Goal: Task Accomplishment & Management: Use online tool/utility

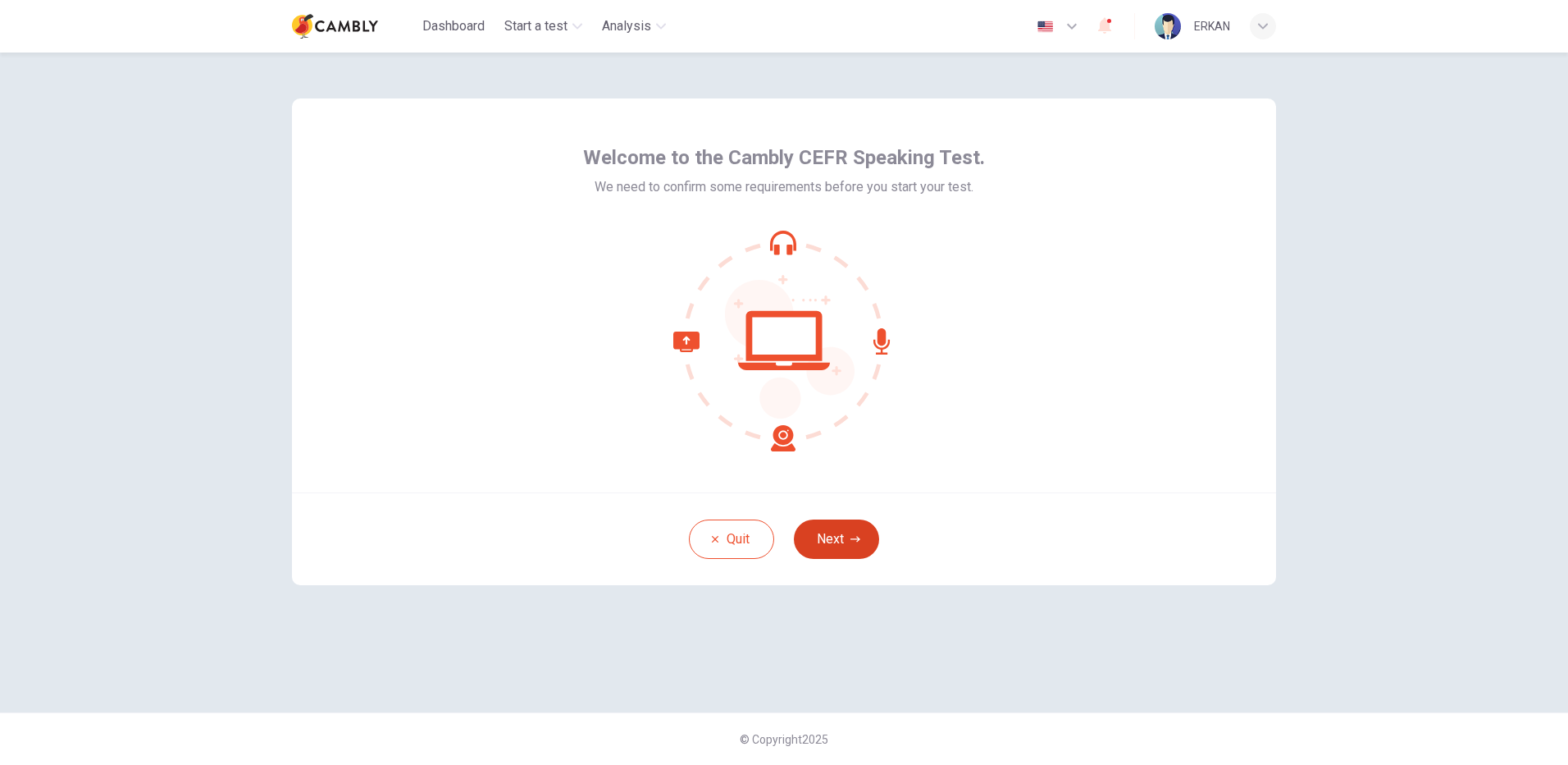
click at [843, 528] on button "Next" at bounding box center [836, 539] width 85 height 39
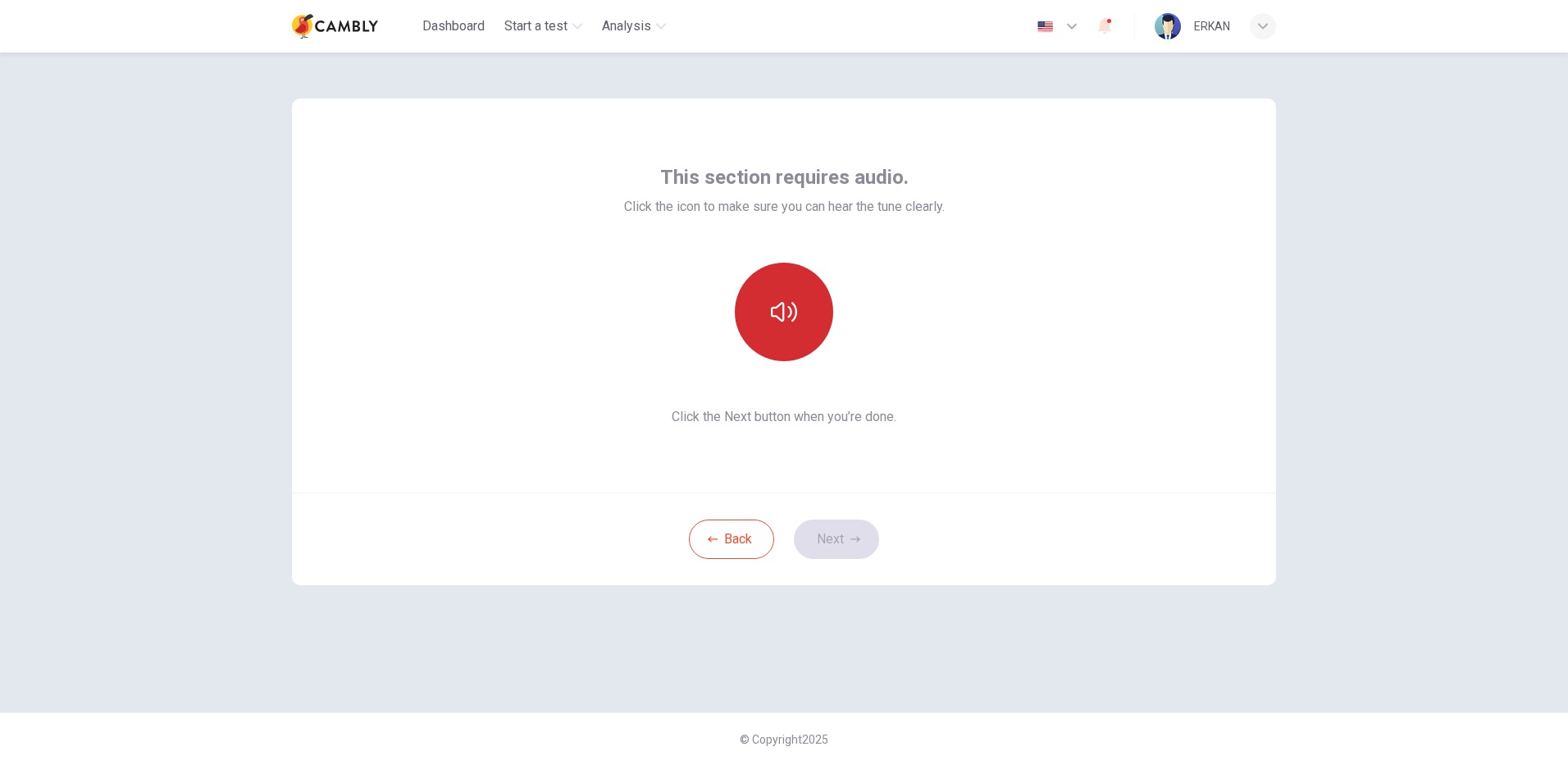
click at [788, 305] on icon "button" at bounding box center [784, 311] width 26 height 26
click at [769, 317] on button "button" at bounding box center [784, 311] width 99 height 99
click at [841, 531] on button "Next" at bounding box center [836, 539] width 85 height 39
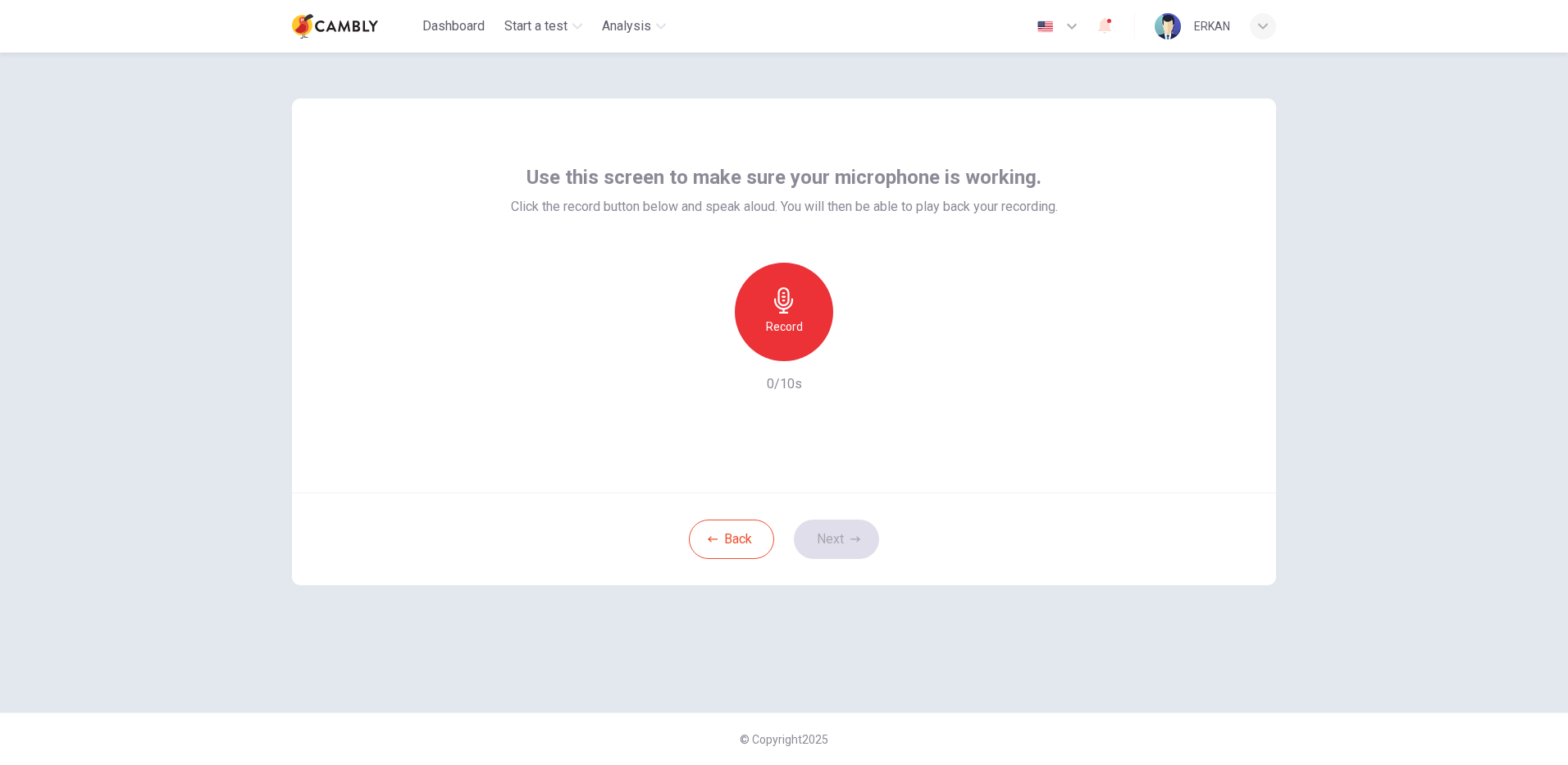
click at [795, 323] on h6 "Record" at bounding box center [784, 327] width 37 height 20
click at [809, 311] on div "Record" at bounding box center [784, 311] width 99 height 99
click at [811, 311] on div "Stop" at bounding box center [784, 311] width 99 height 99
click at [860, 348] on icon "button" at bounding box center [861, 348] width 7 height 10
click at [849, 538] on button "Next" at bounding box center [836, 539] width 85 height 39
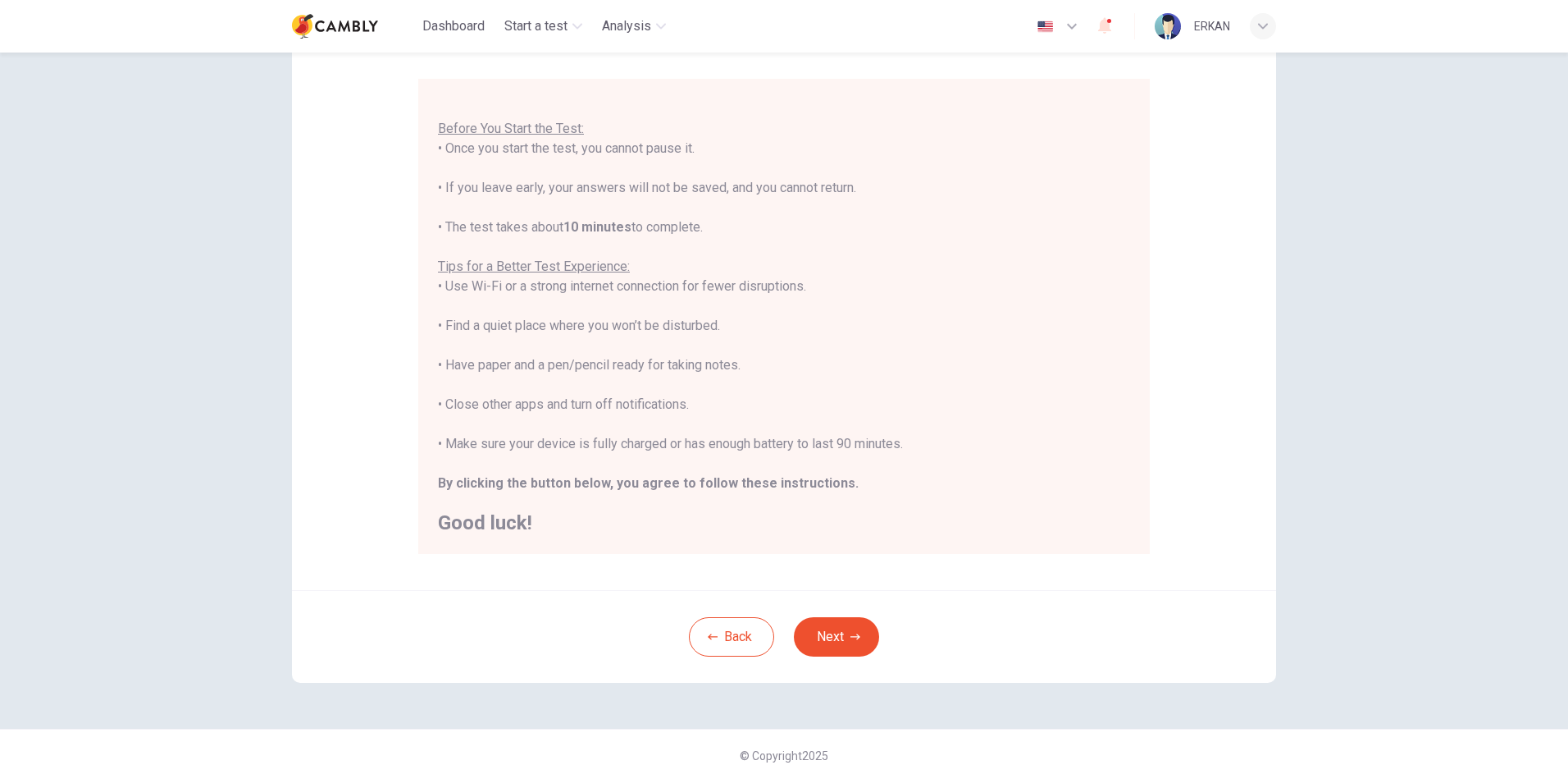
scroll to position [137, 0]
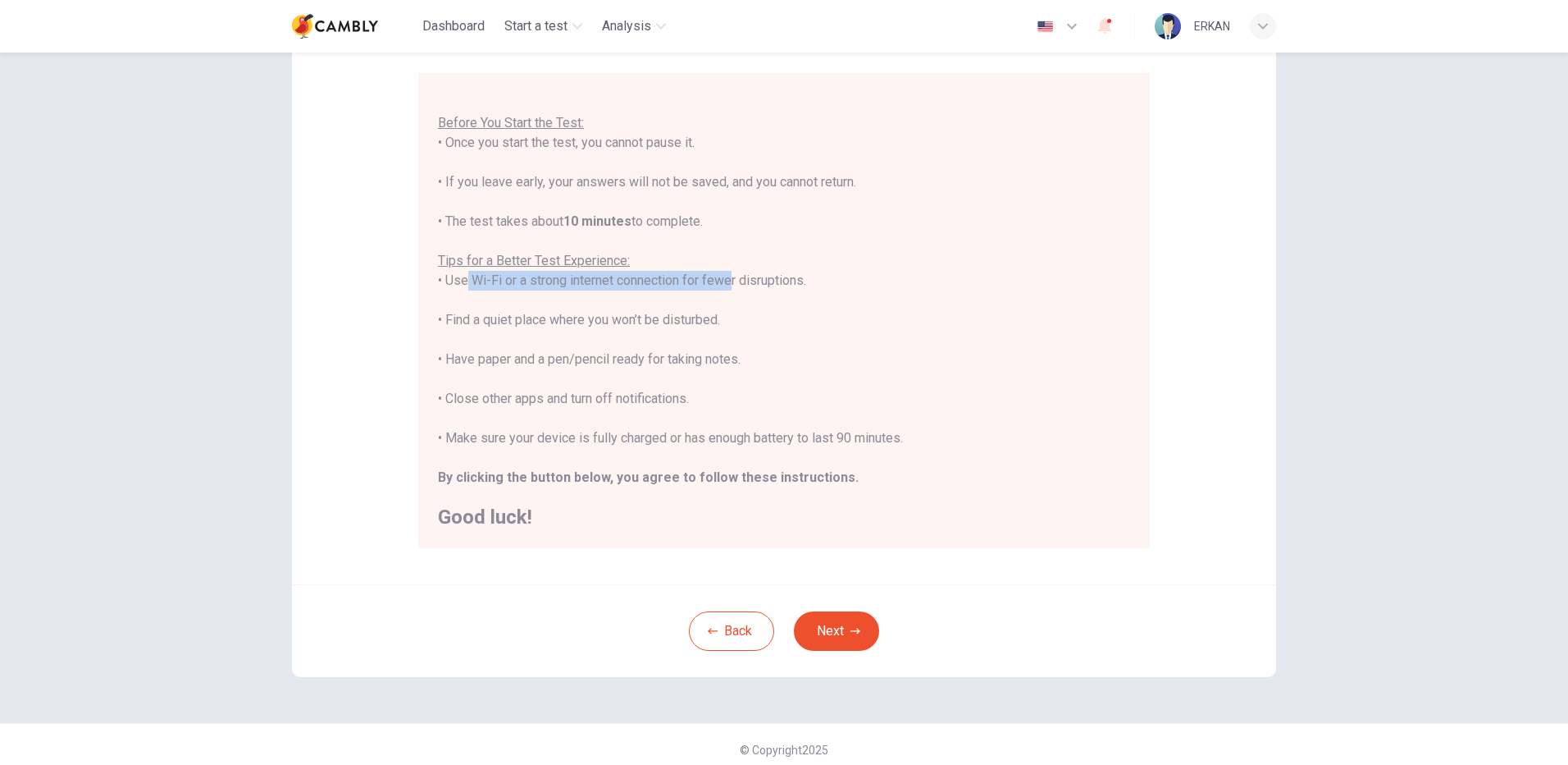
drag, startPoint x: 459, startPoint y: 280, endPoint x: 723, endPoint y: 288, distance: 264.1
click at [723, 288] on div "You are about to start a CEFR Speaking Test . Before You Start the Test: • Once…" at bounding box center [784, 299] width 692 height 453
click at [564, 327] on div "You are about to start a CEFR Speaking Test . Before You Start the Test: • Once…" at bounding box center [784, 299] width 692 height 453
drag, startPoint x: 555, startPoint y: 324, endPoint x: 666, endPoint y: 342, distance: 112.4
click at [666, 342] on div "You are about to start a CEFR Speaking Test . Before You Start the Test: • Once…" at bounding box center [784, 299] width 692 height 453
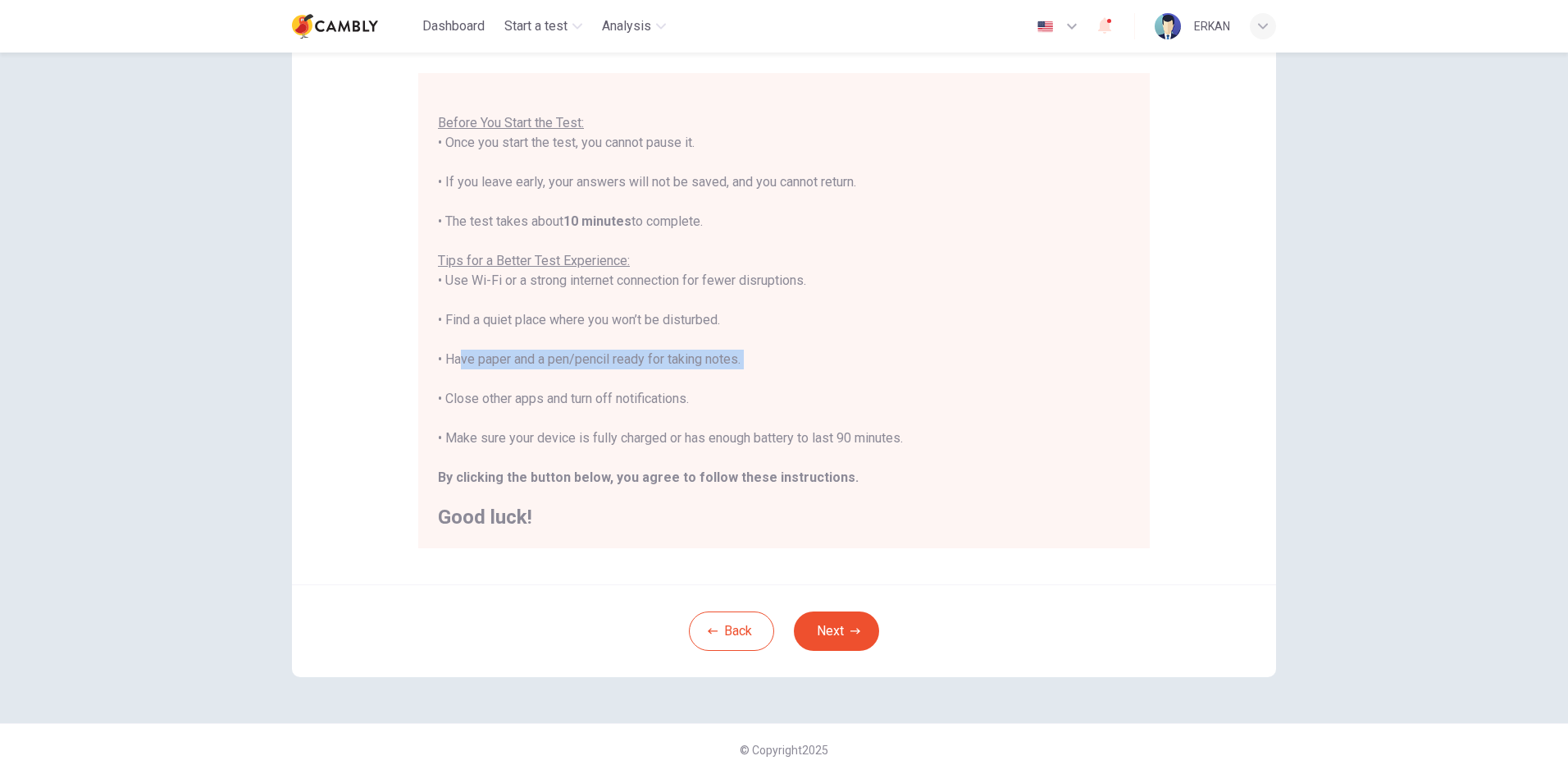
drag, startPoint x: 452, startPoint y: 358, endPoint x: 768, endPoint y: 373, distance: 316.4
click at [768, 373] on div "You are about to start a CEFR Speaking Test . Before You Start the Test: • Once…" at bounding box center [784, 299] width 692 height 453
drag, startPoint x: 768, startPoint y: 373, endPoint x: 570, endPoint y: 415, distance: 202.4
click at [570, 415] on div "You are about to start a CEFR Speaking Test . Before You Start the Test: • Once…" at bounding box center [784, 299] width 692 height 453
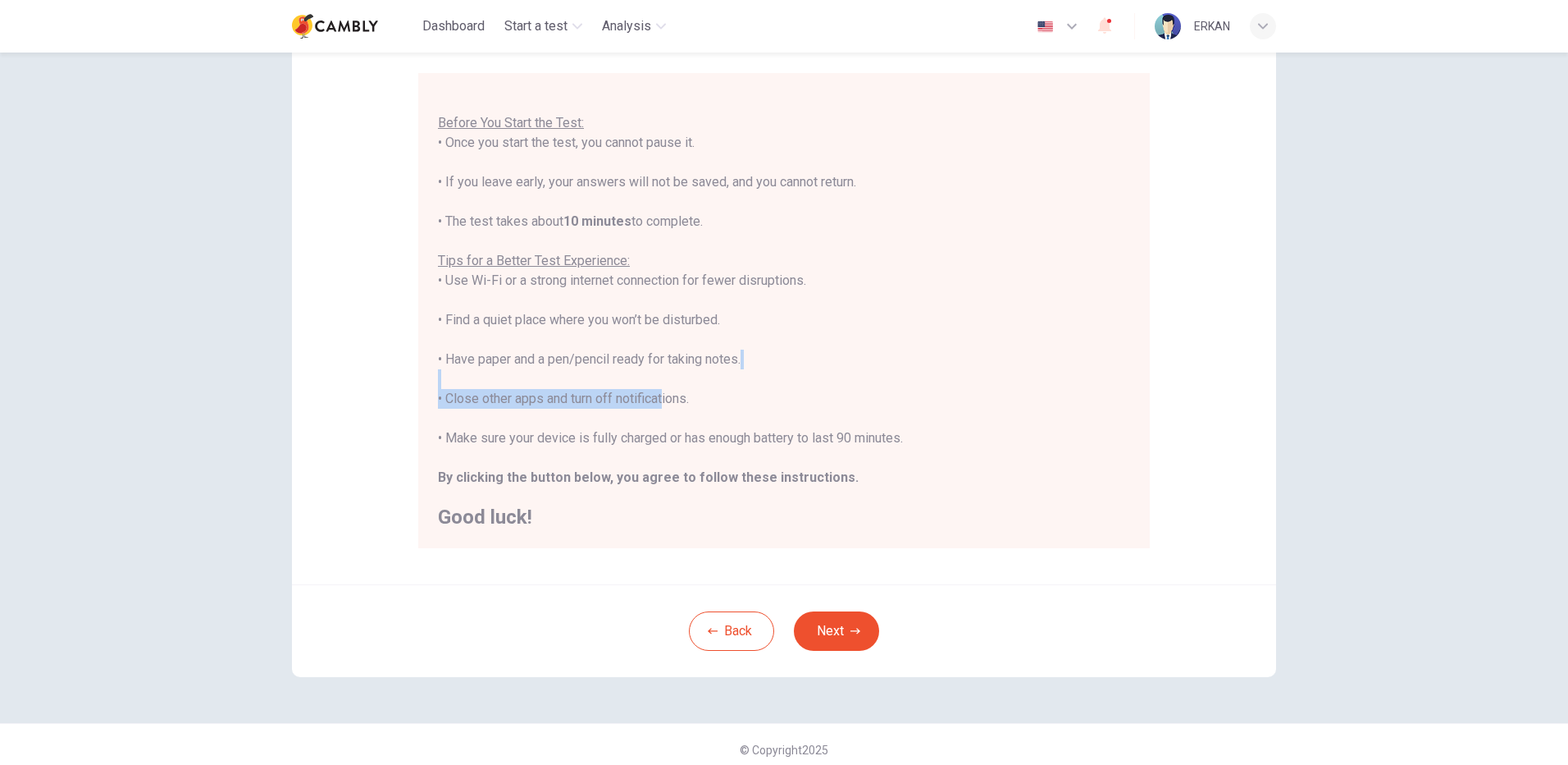
drag, startPoint x: 458, startPoint y: 387, endPoint x: 657, endPoint y: 393, distance: 199.1
click at [657, 393] on div "You are about to start a CEFR Speaking Test . Before You Start the Test: • Once…" at bounding box center [784, 299] width 692 height 453
click at [660, 395] on div "You are about to start a CEFR Speaking Test . Before You Start the Test: • Once…" at bounding box center [784, 299] width 692 height 453
click at [694, 404] on div "You are about to start a CEFR Speaking Test . Before You Start the Test: • Once…" at bounding box center [784, 299] width 692 height 453
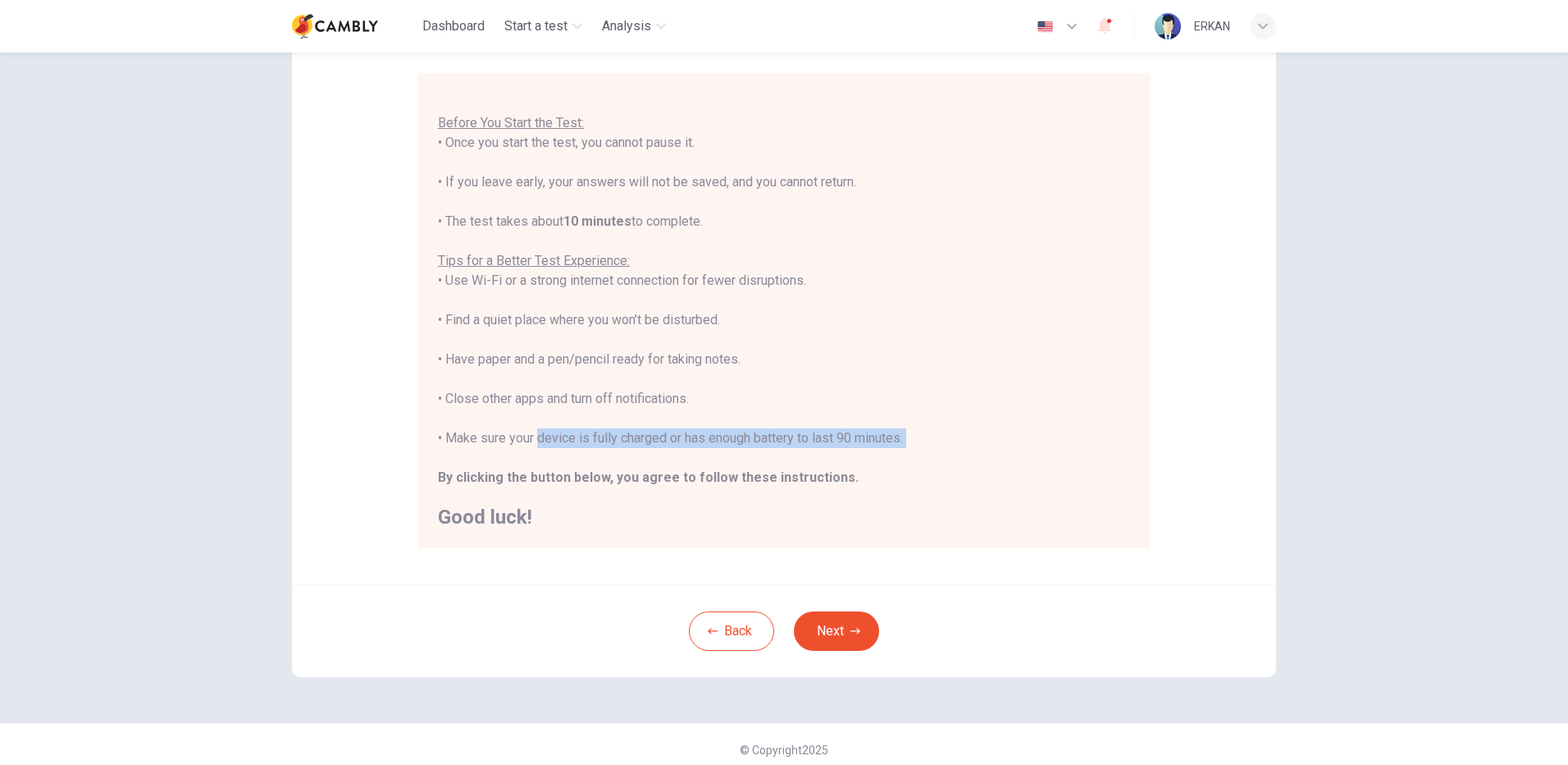
drag, startPoint x: 531, startPoint y: 440, endPoint x: 779, endPoint y: 449, distance: 248.2
click at [779, 449] on div "You are about to start a CEFR Speaking Test . Before You Start the Test: • Once…" at bounding box center [784, 299] width 692 height 453
click at [889, 503] on div "You are about to start a CEFR Speaking Test . Before You Start the Test: • Once…" at bounding box center [784, 299] width 692 height 453
click at [826, 642] on button "Next" at bounding box center [836, 631] width 85 height 39
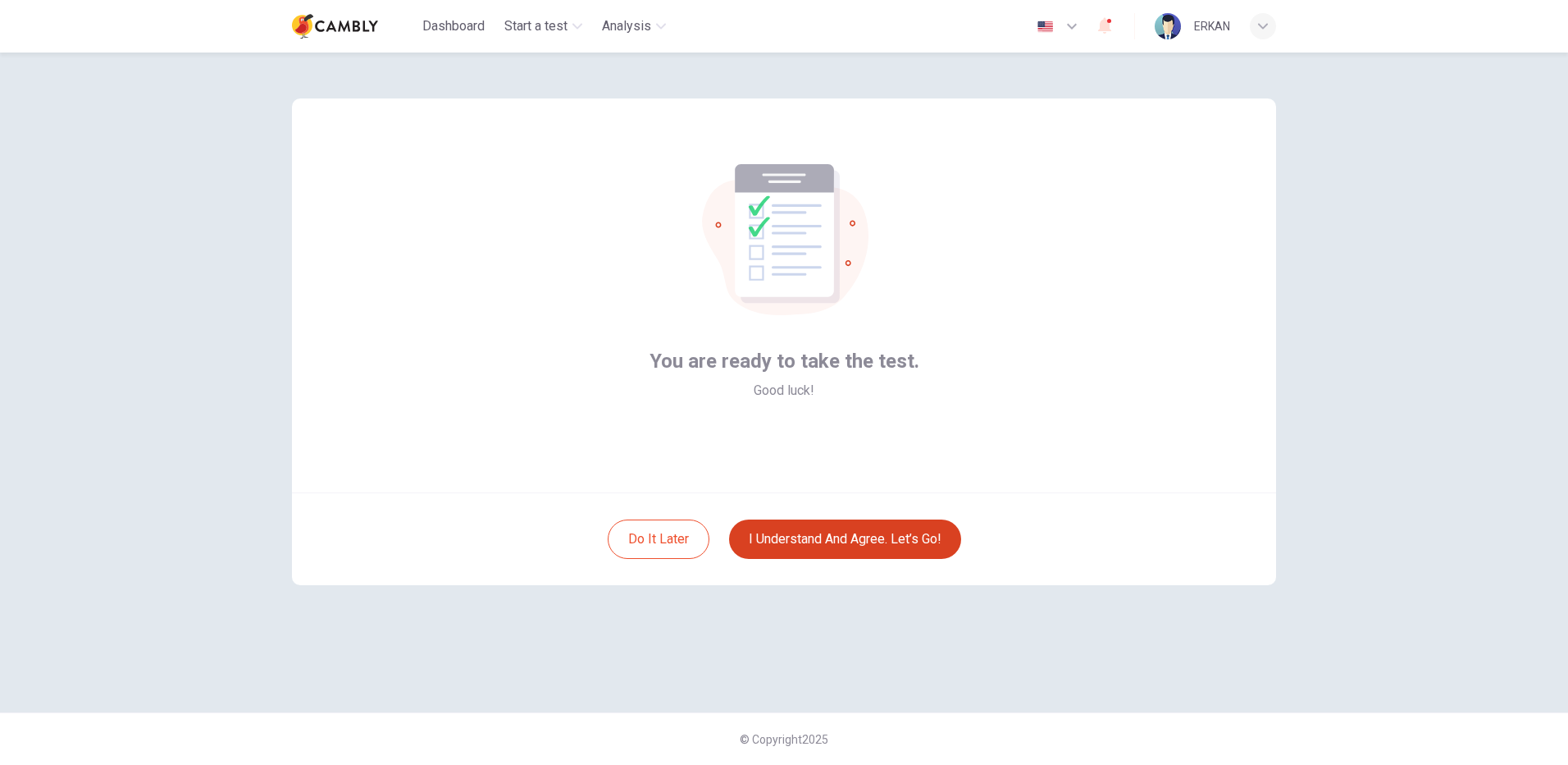
scroll to position [0, 0]
click at [840, 540] on button "I understand and agree. Let’s go!" at bounding box center [845, 539] width 232 height 39
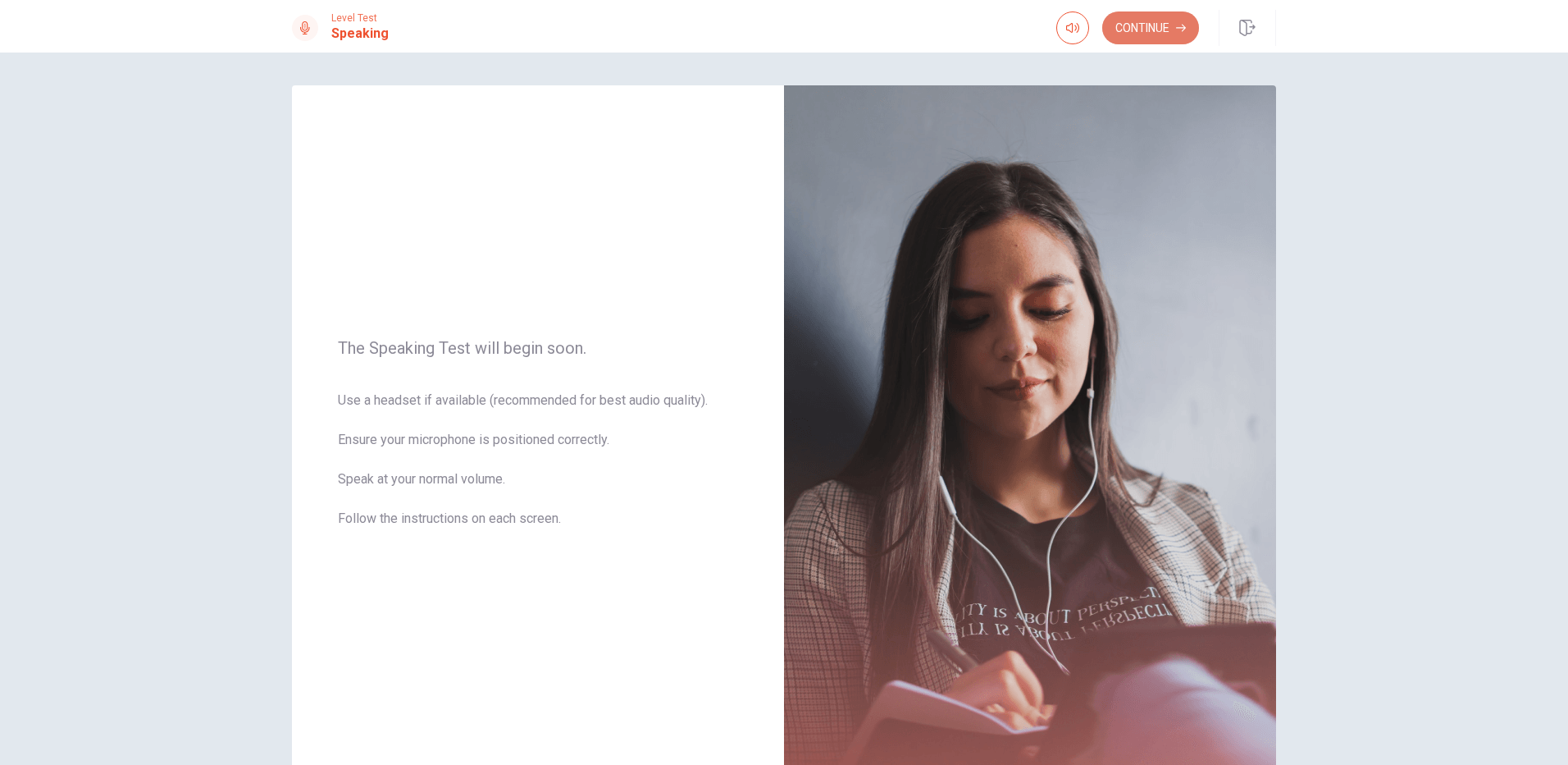
click at [1136, 25] on button "Continue" at bounding box center [1151, 28] width 97 height 33
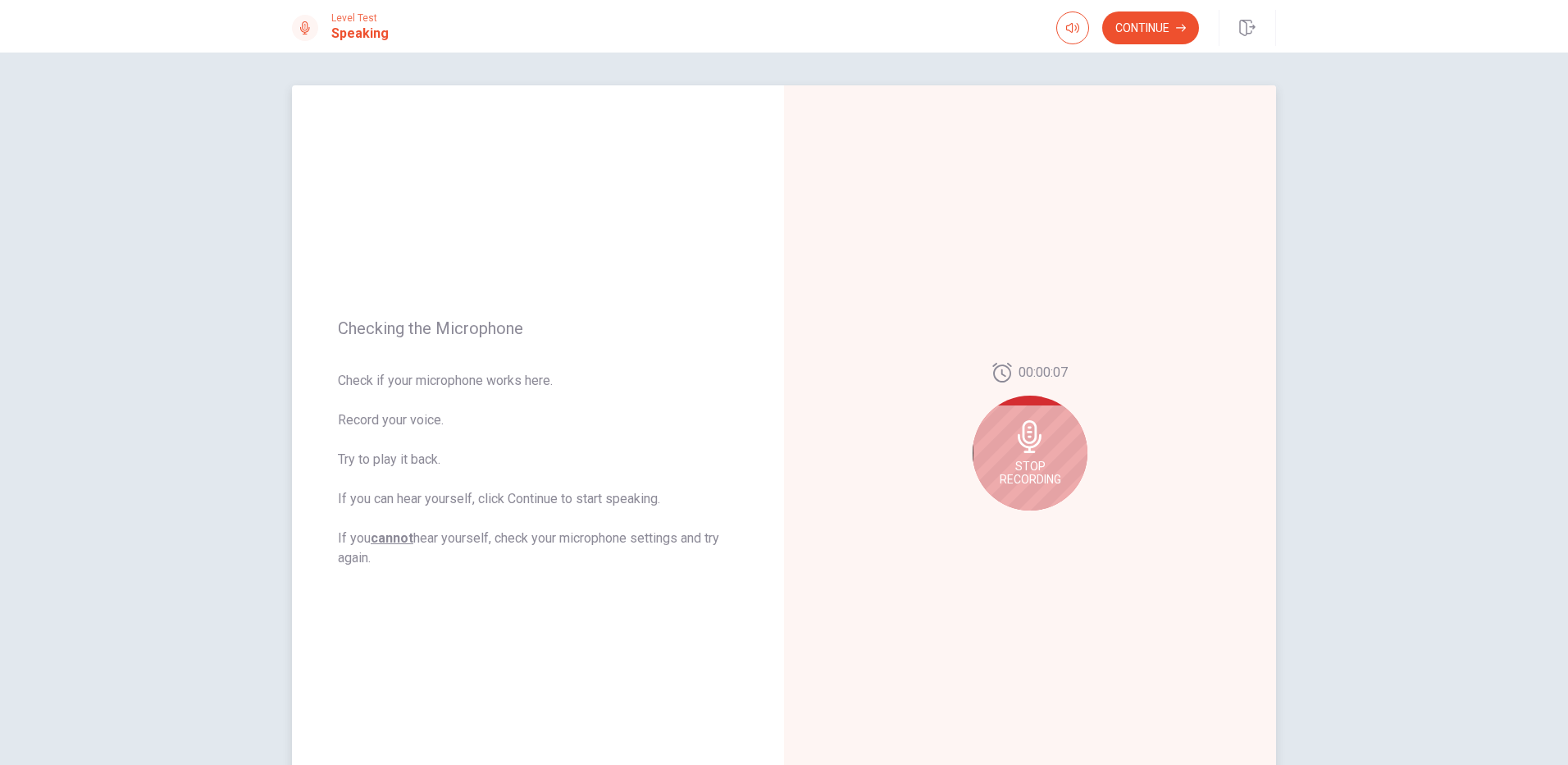
click at [1037, 448] on icon at bounding box center [1030, 436] width 33 height 33
click at [1038, 523] on button "Play Audio" at bounding box center [1047, 523] width 23 height 23
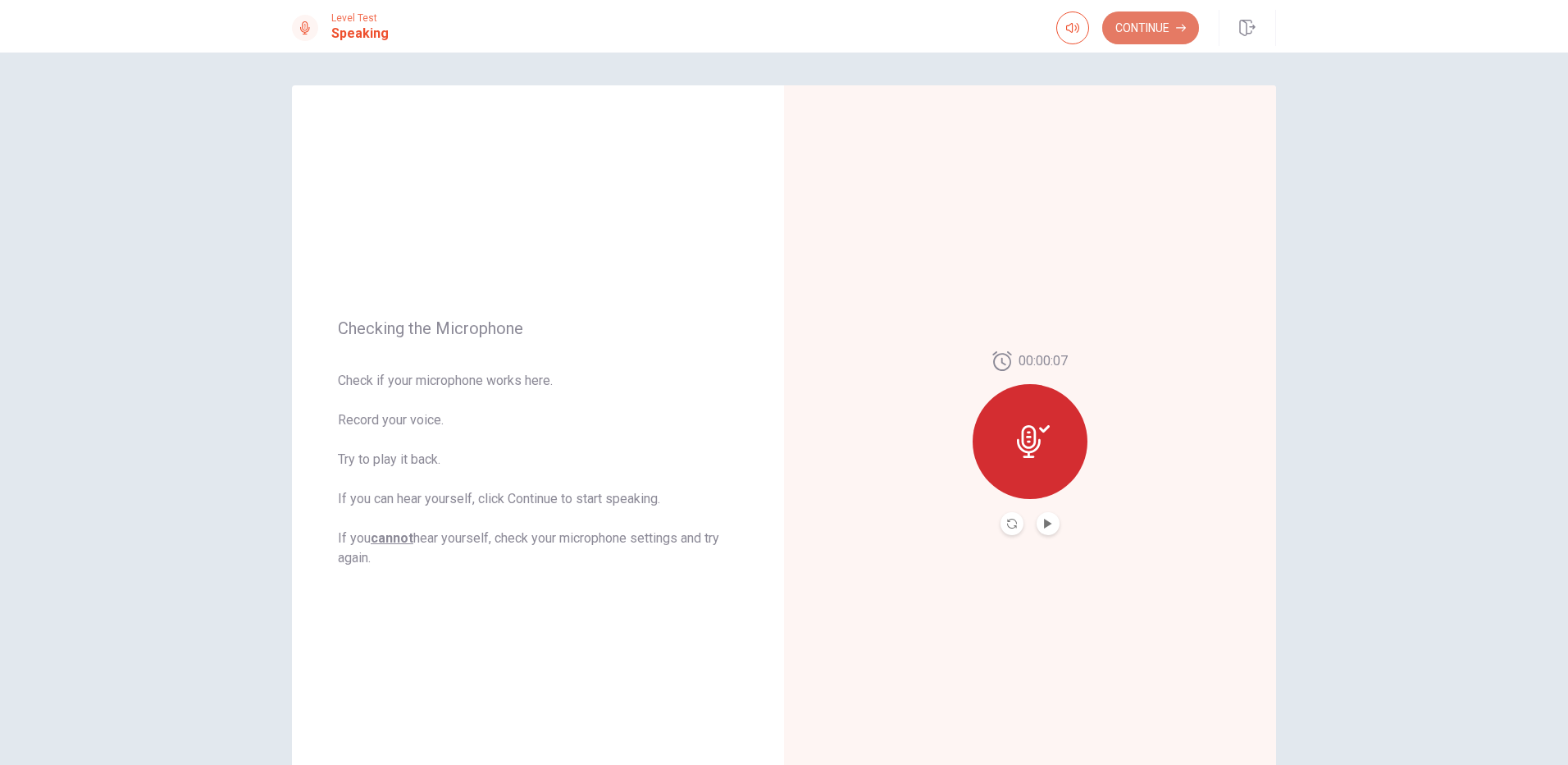
click at [1170, 25] on button "Continue" at bounding box center [1151, 28] width 97 height 33
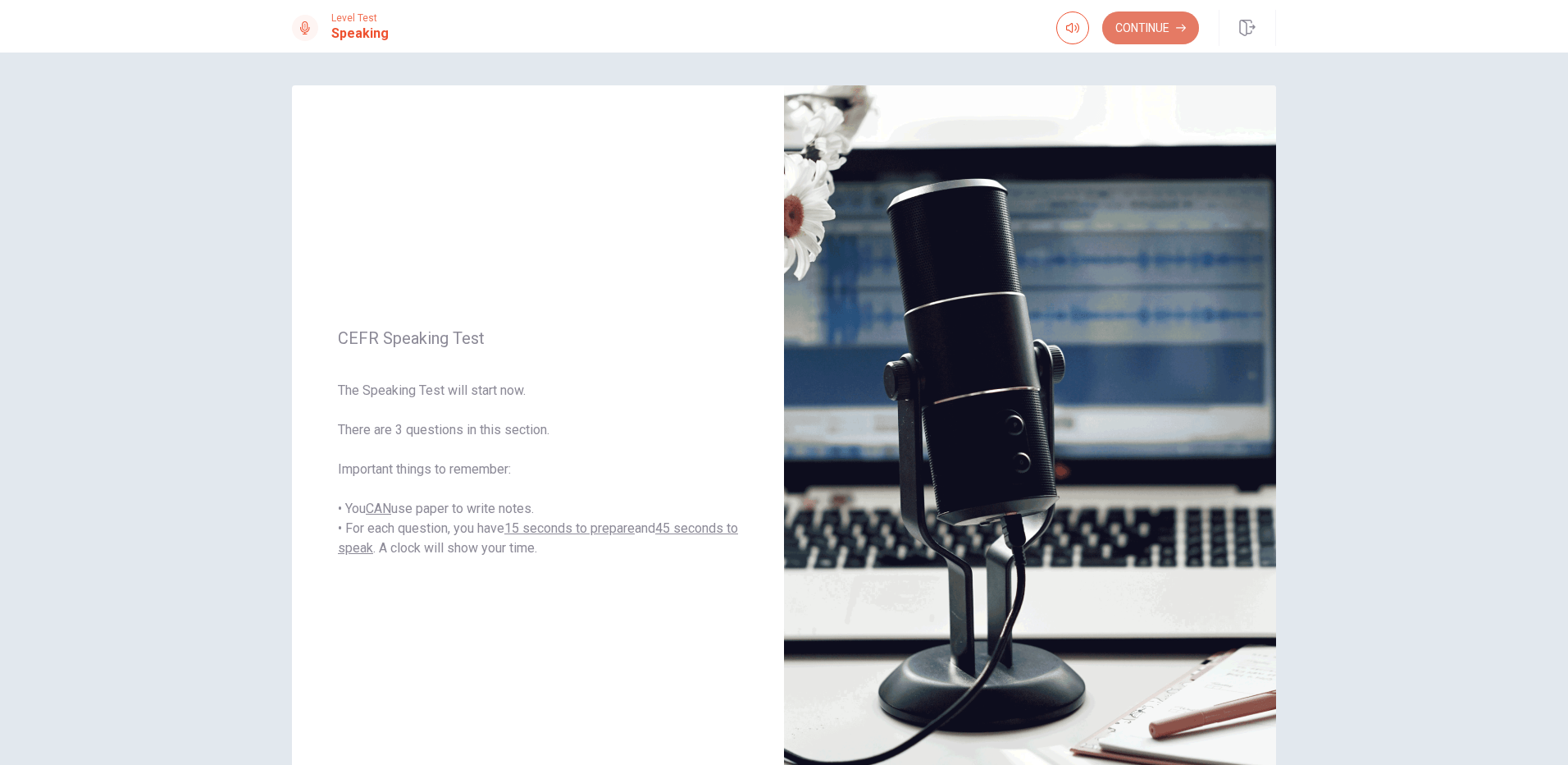
click at [1177, 19] on button "Continue" at bounding box center [1151, 28] width 97 height 33
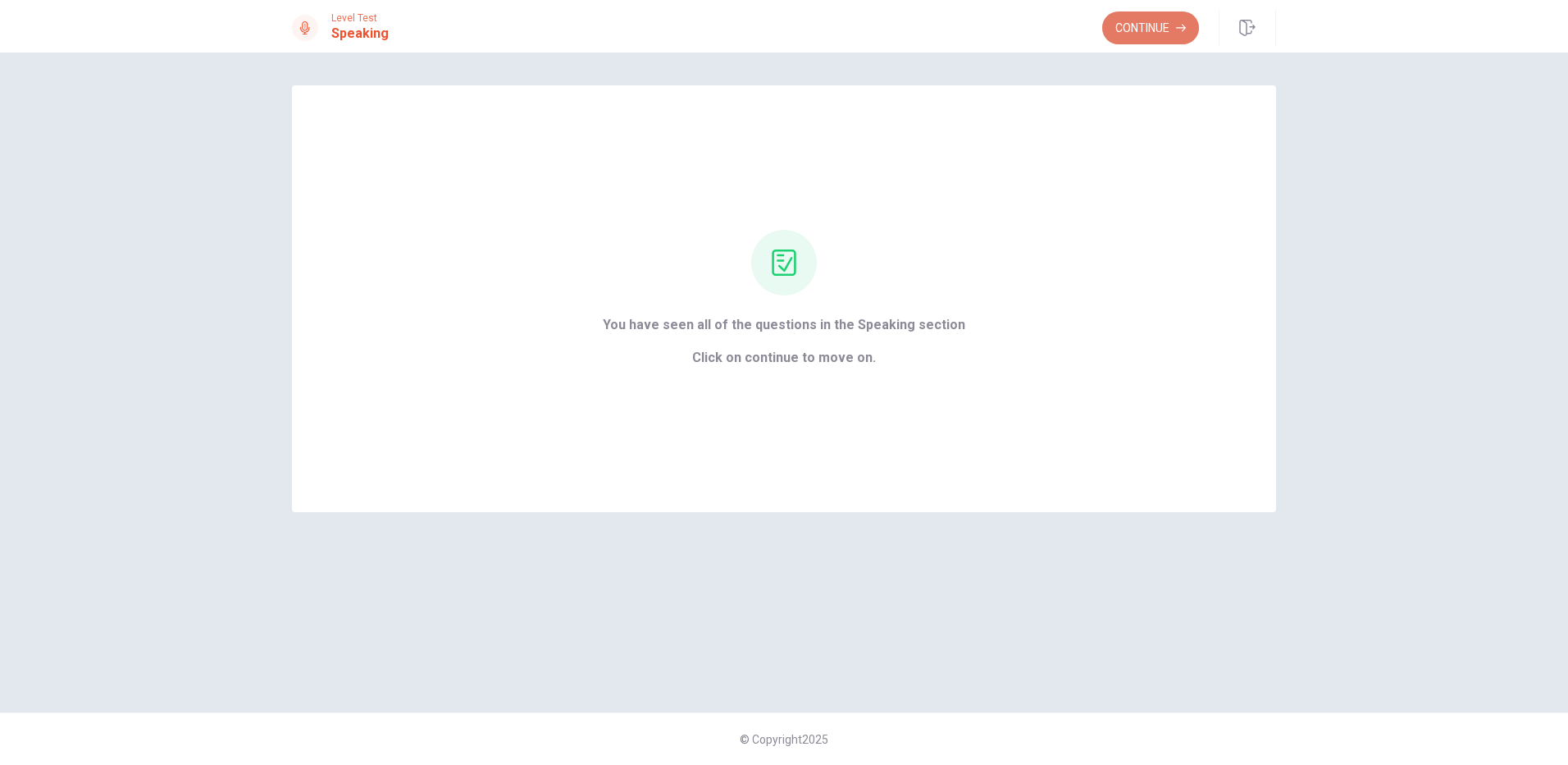
click at [1133, 17] on button "Continue" at bounding box center [1151, 28] width 97 height 33
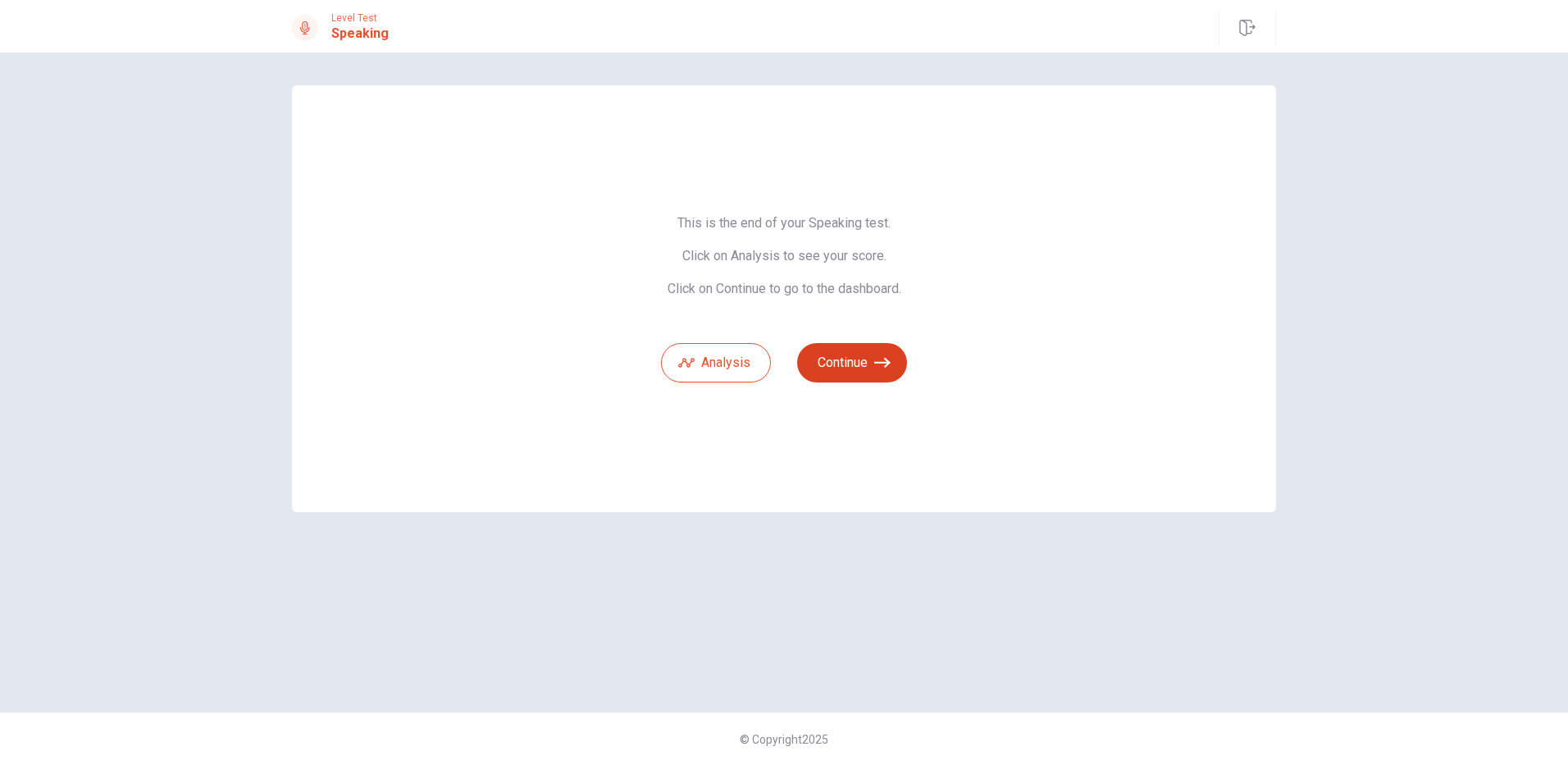
click at [858, 358] on button "Continue" at bounding box center [852, 362] width 110 height 39
